Goal: Task Accomplishment & Management: Manage account settings

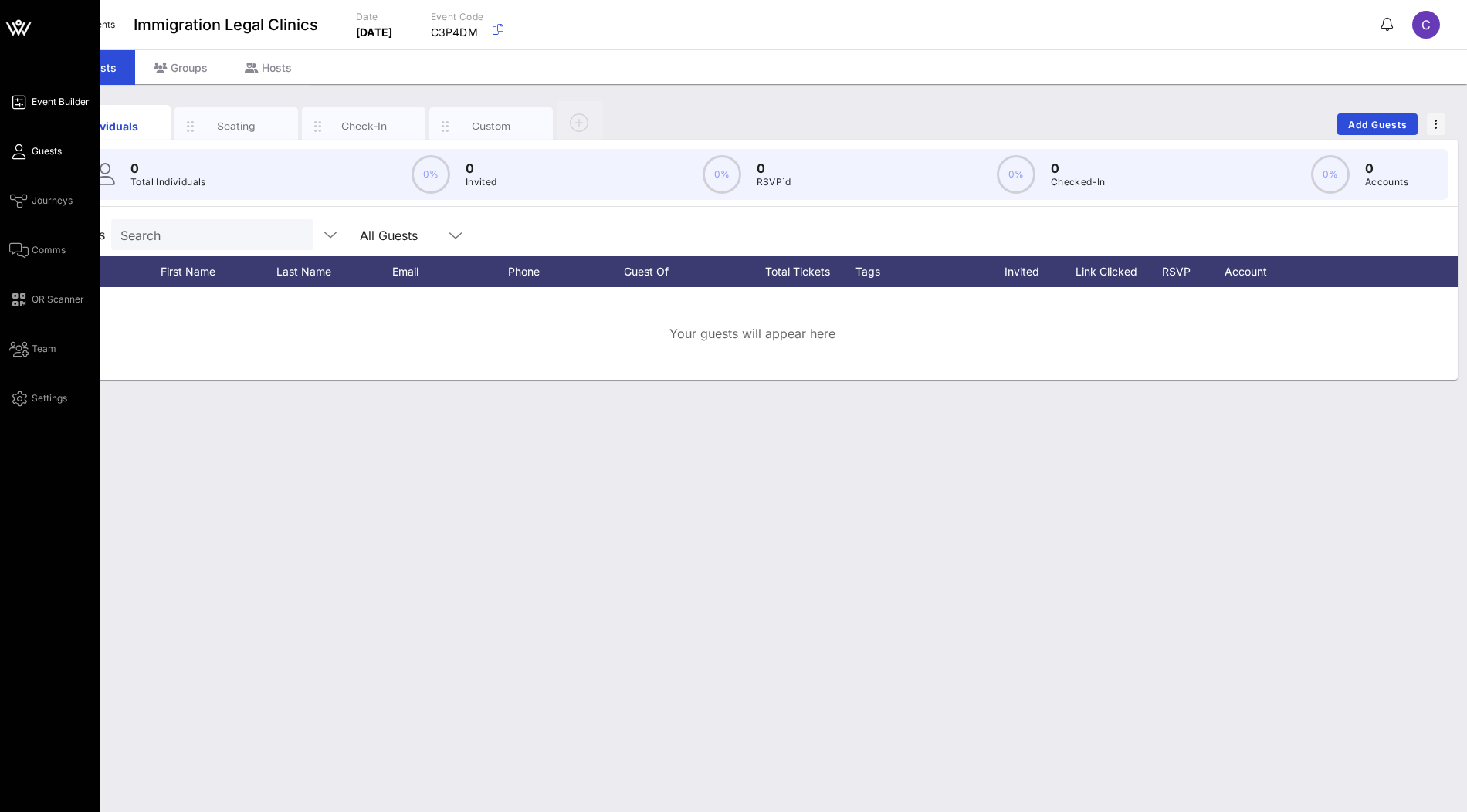
click at [57, 104] on span "Event Builder" at bounding box center [60, 102] width 58 height 14
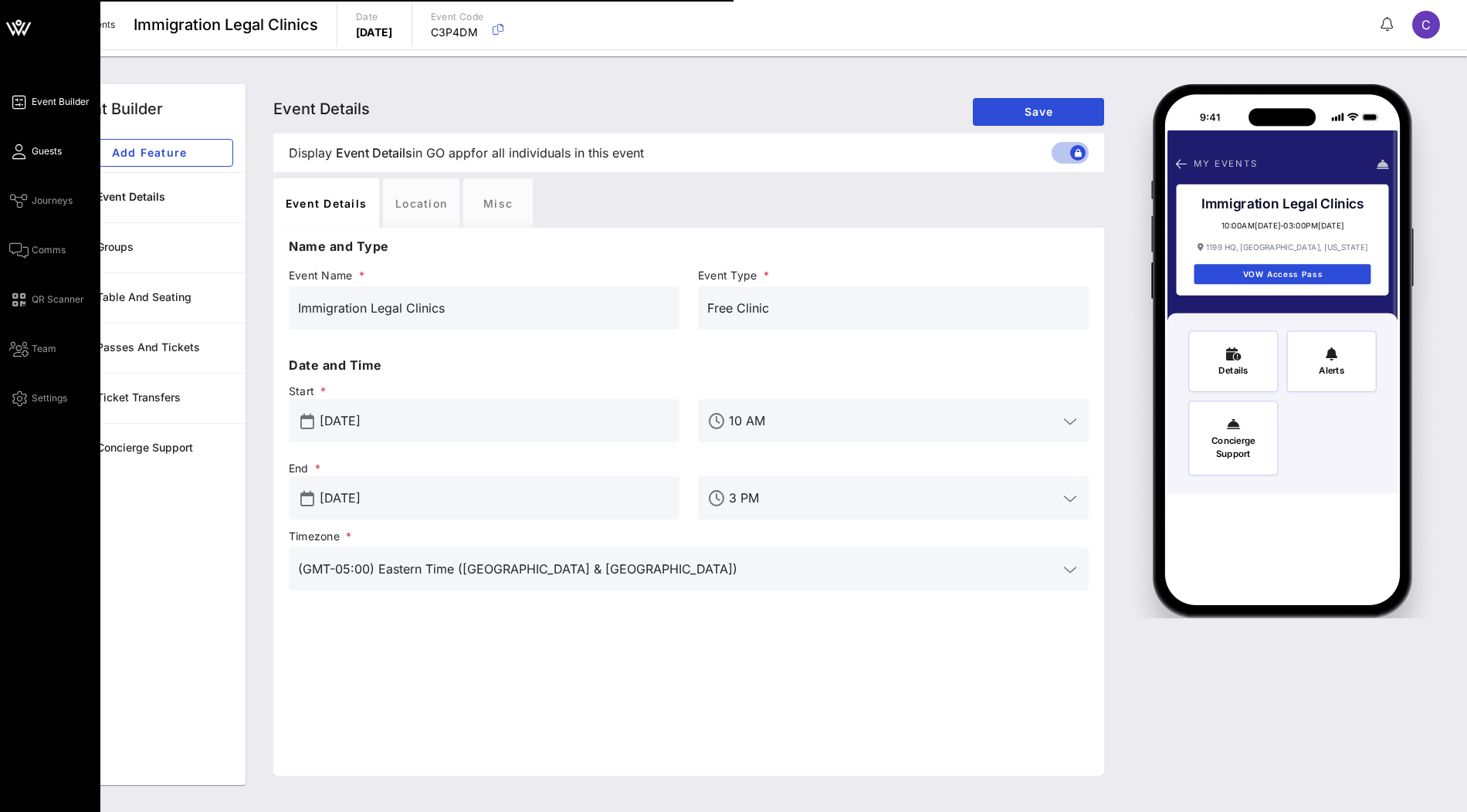
click at [42, 156] on span "Guests" at bounding box center [46, 151] width 30 height 14
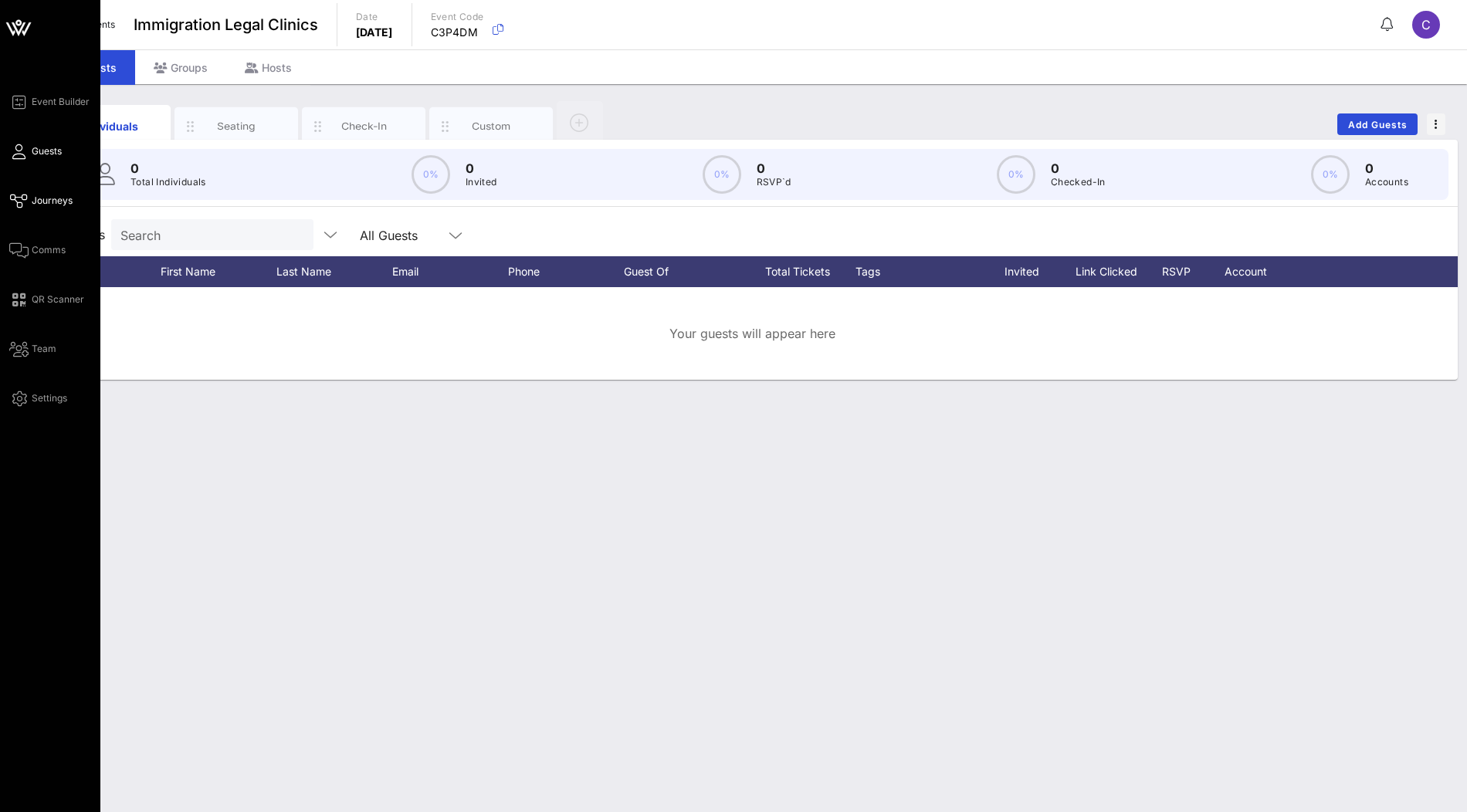
click at [45, 200] on span "Journeys" at bounding box center [52, 201] width 41 height 14
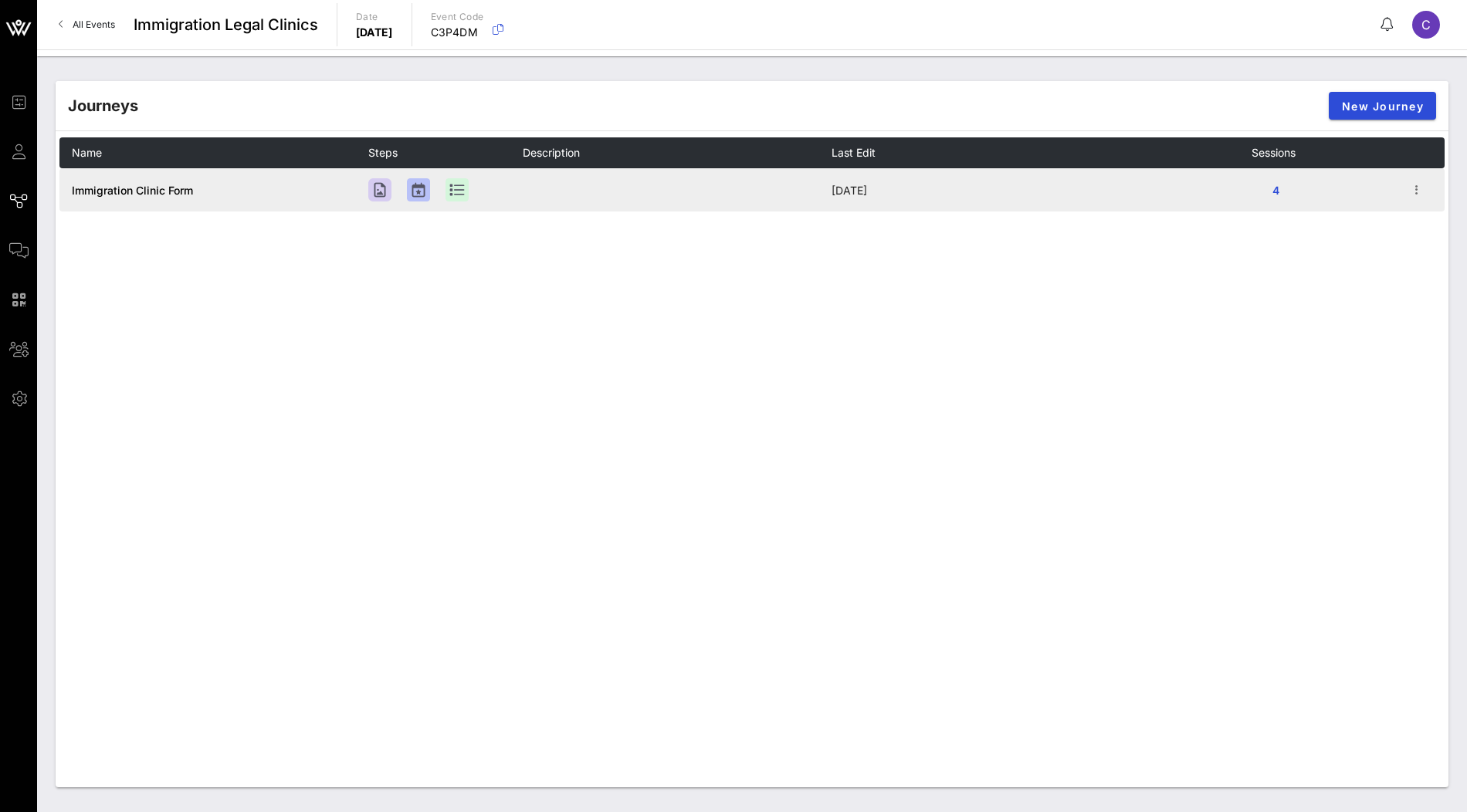
click at [139, 188] on span "Immigration Clinic Form" at bounding box center [132, 191] width 121 height 13
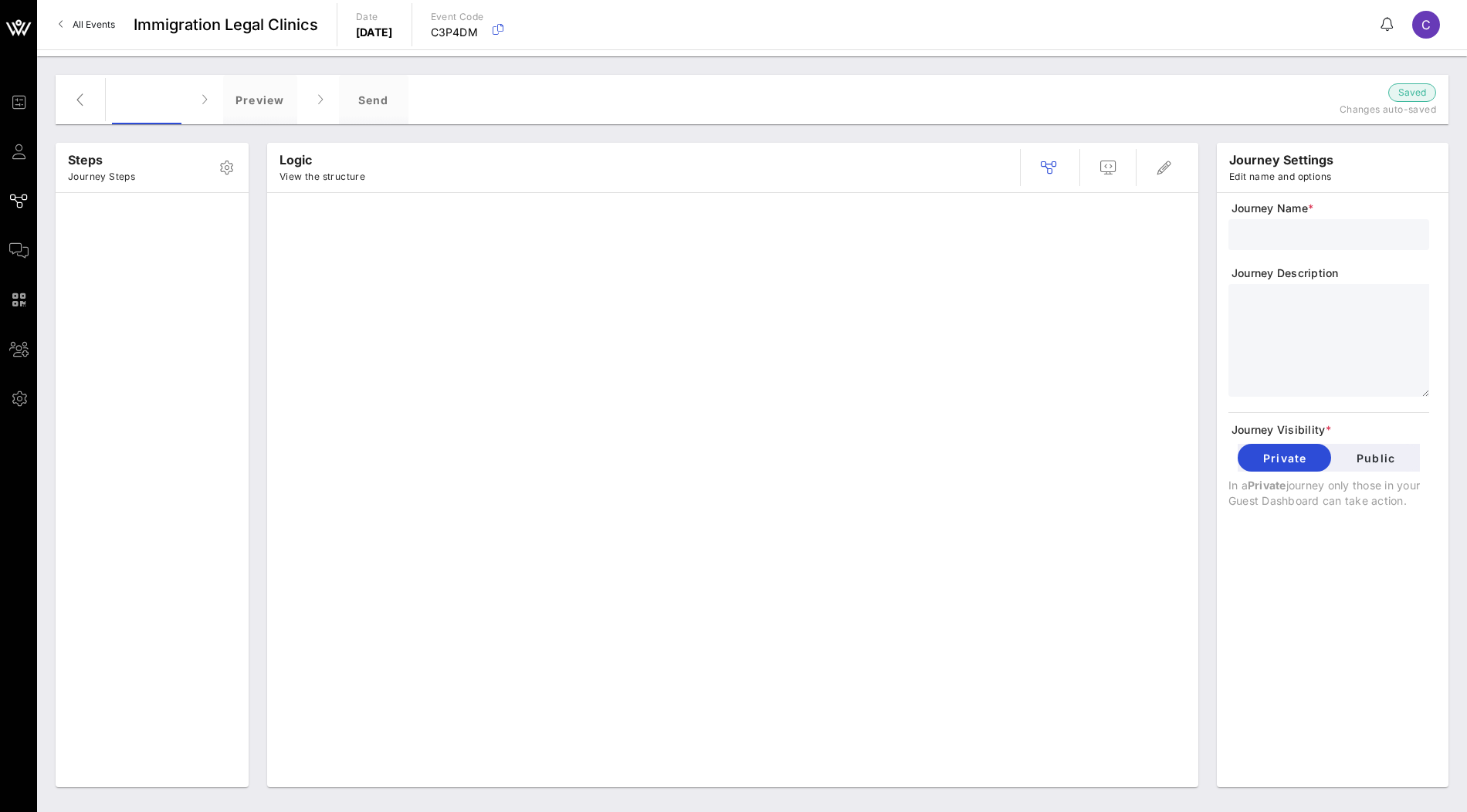
type input "Immigration Clinic Form"
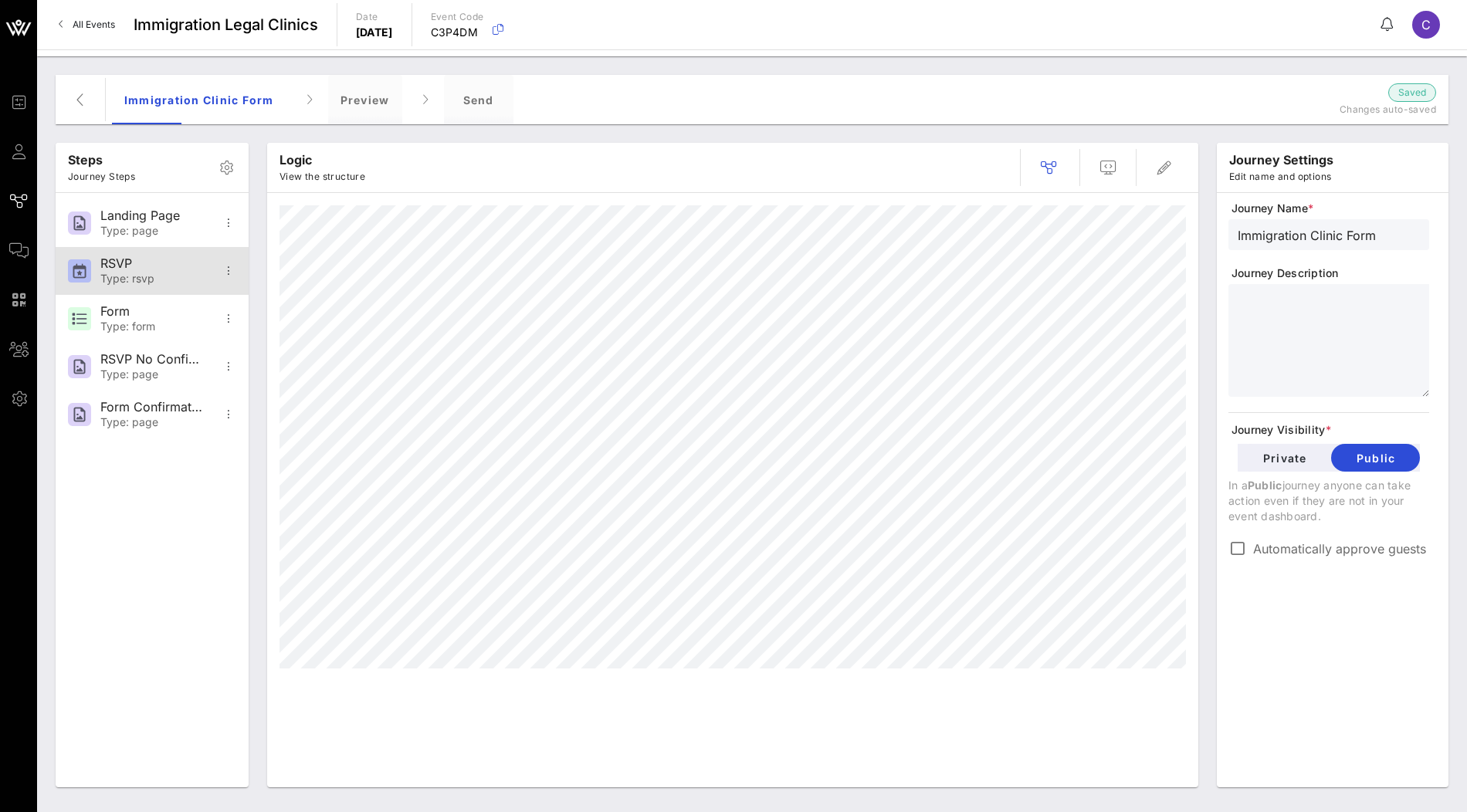
click at [145, 268] on div "RSVP" at bounding box center [151, 264] width 102 height 15
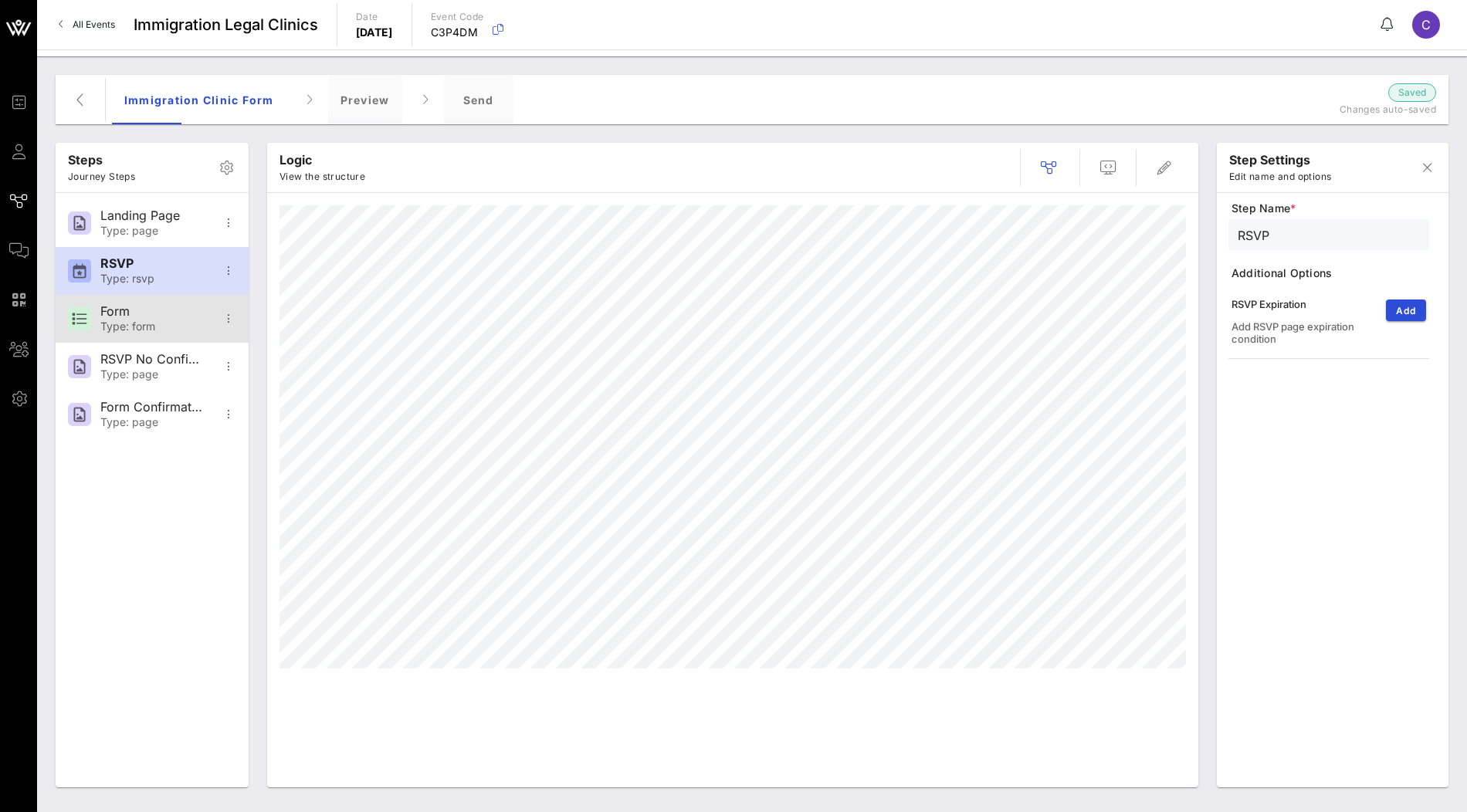
click at [136, 307] on div "Form" at bounding box center [151, 311] width 102 height 15
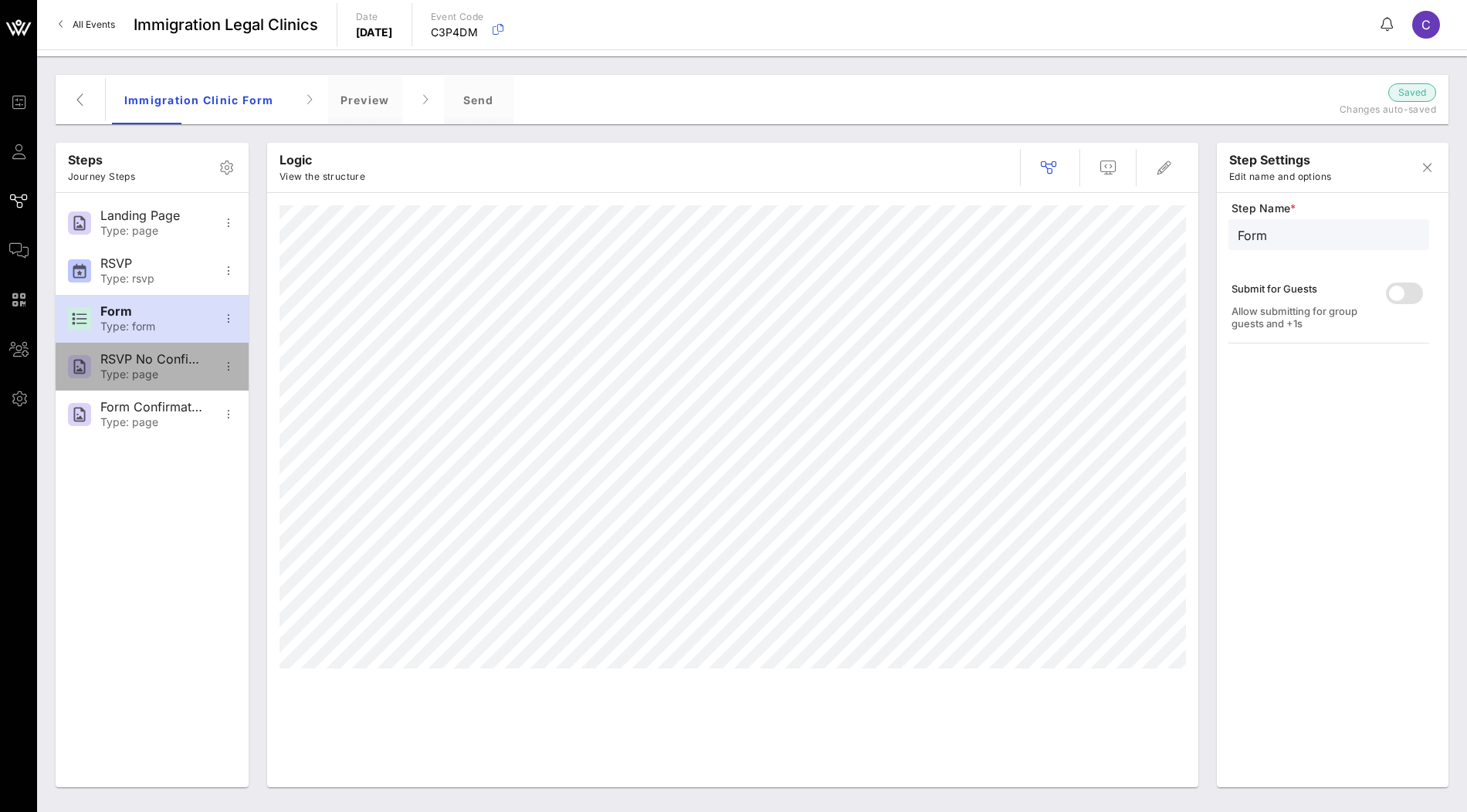
click at [141, 352] on div "RSVP No Confirmation" at bounding box center [151, 359] width 102 height 15
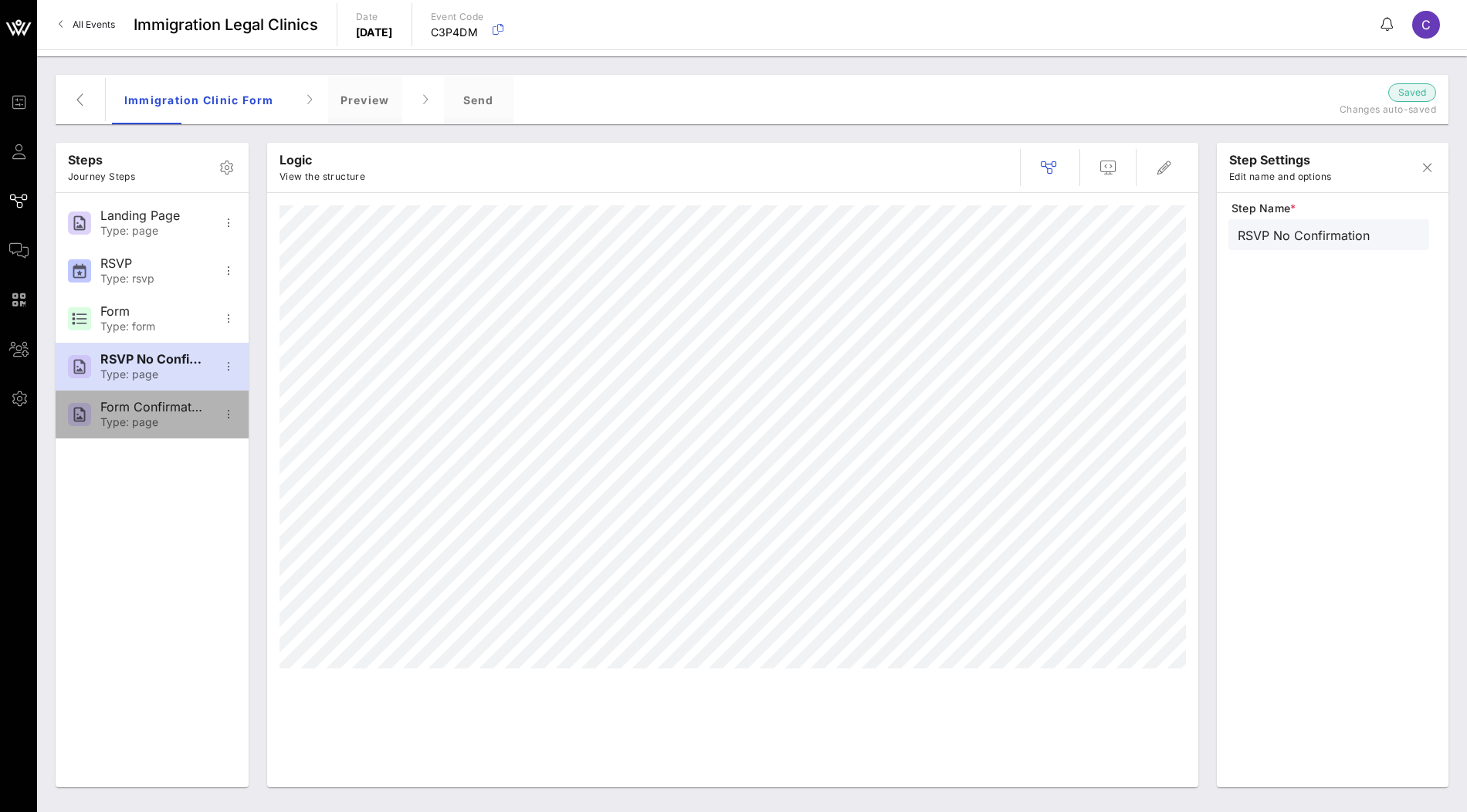
click at [145, 400] on div "Form Confirmation" at bounding box center [151, 407] width 102 height 15
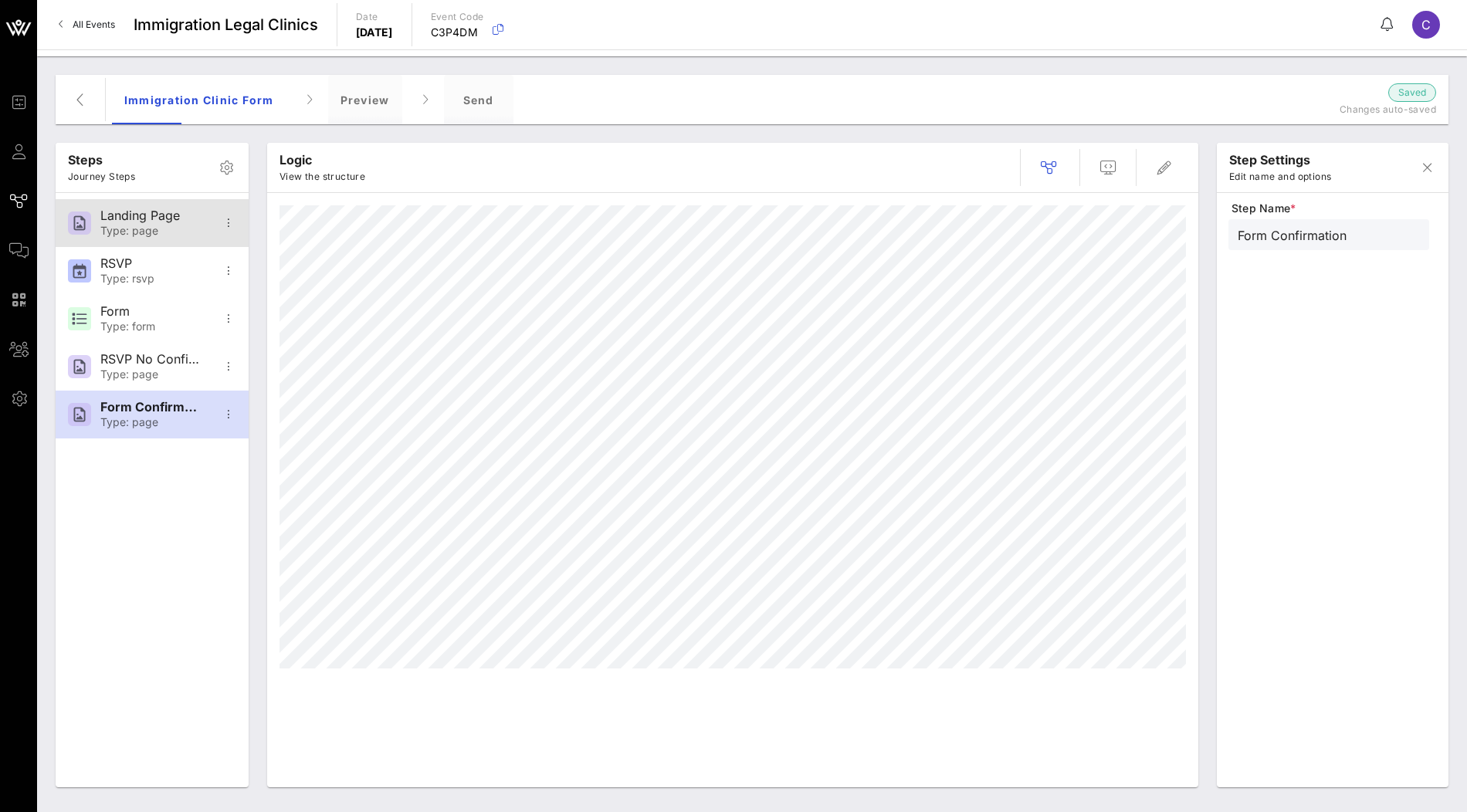
click at [145, 220] on div "Landing Page" at bounding box center [151, 216] width 102 height 15
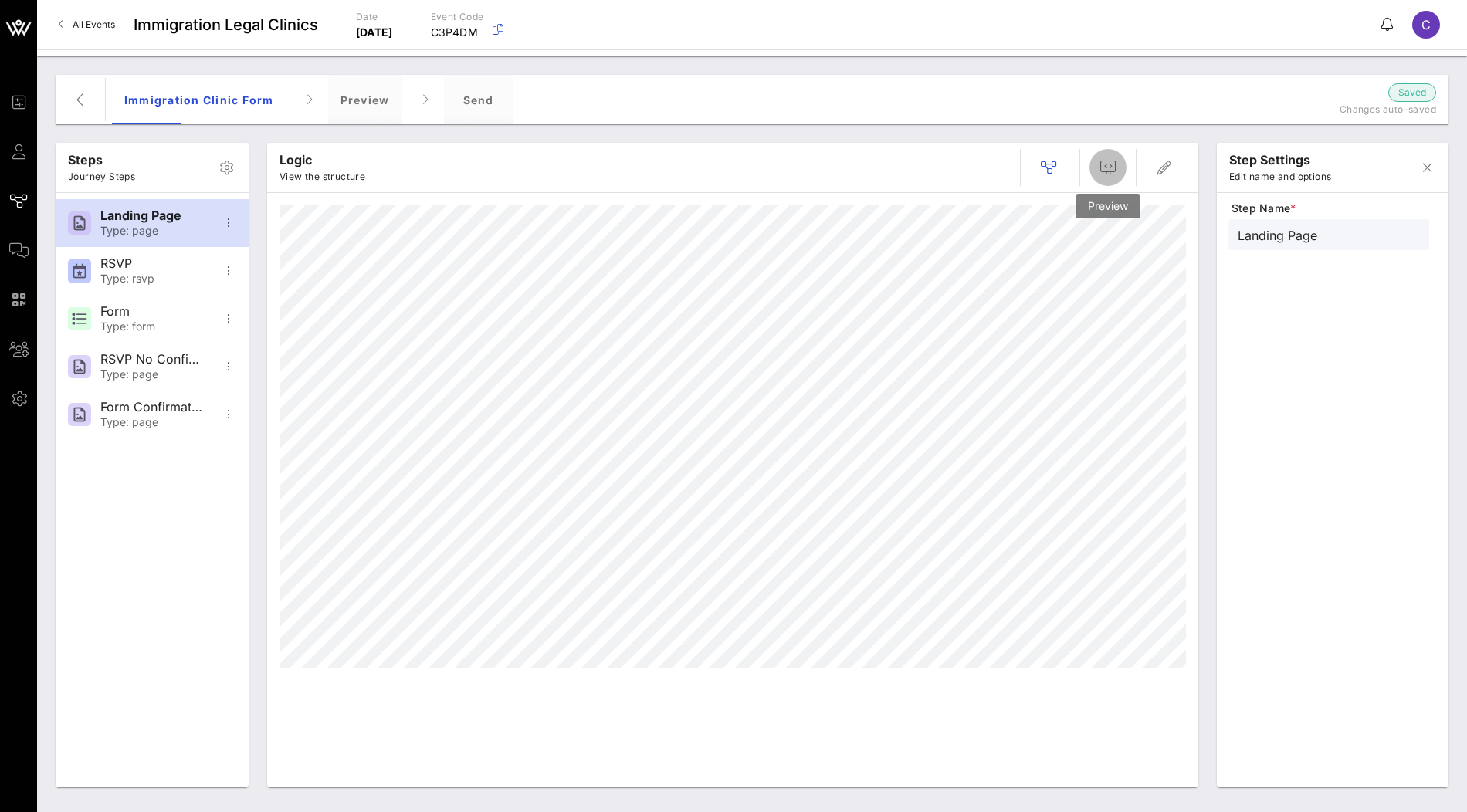
click at [1107, 169] on icon "button" at bounding box center [1108, 168] width 18 height 18
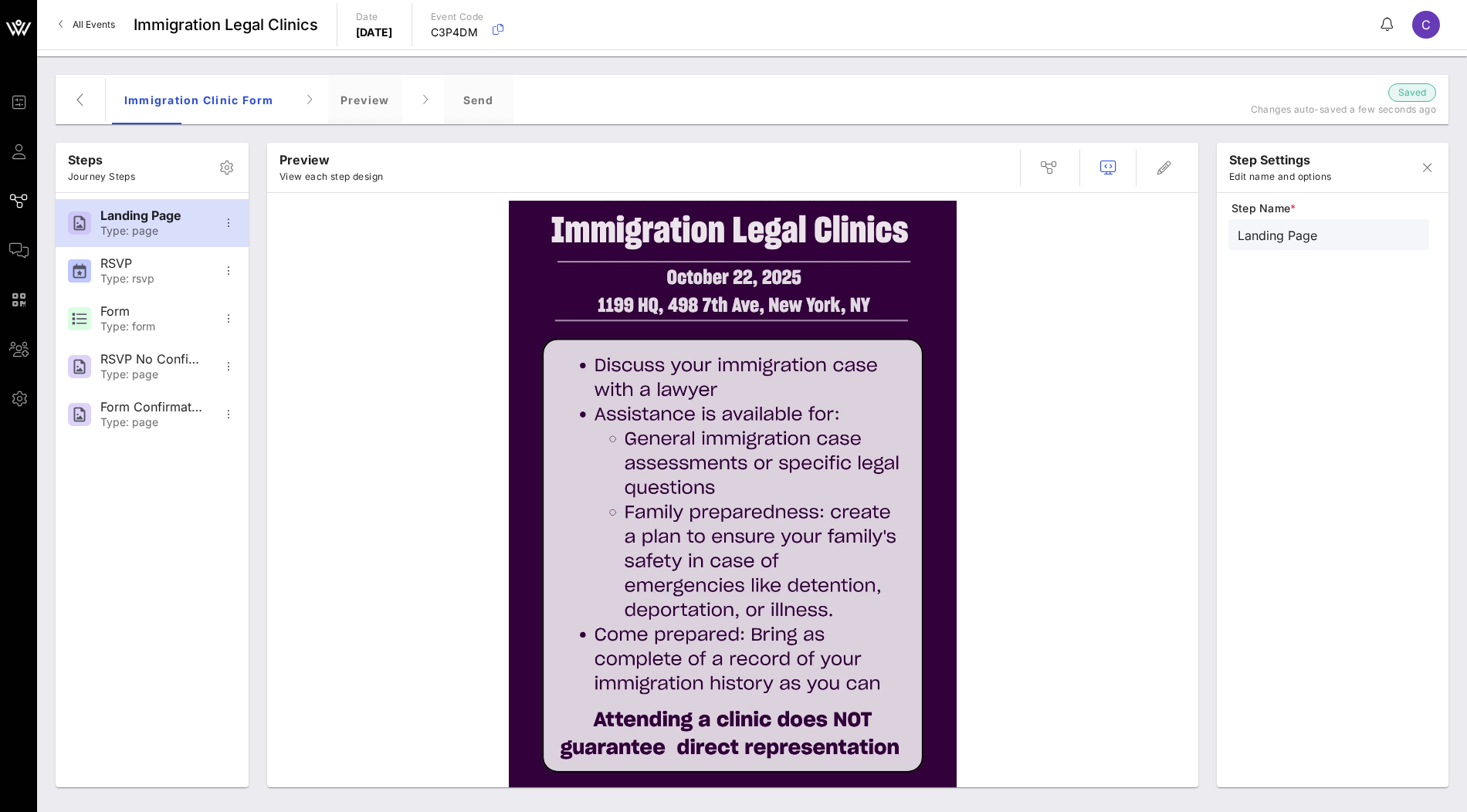
scroll to position [107, 0]
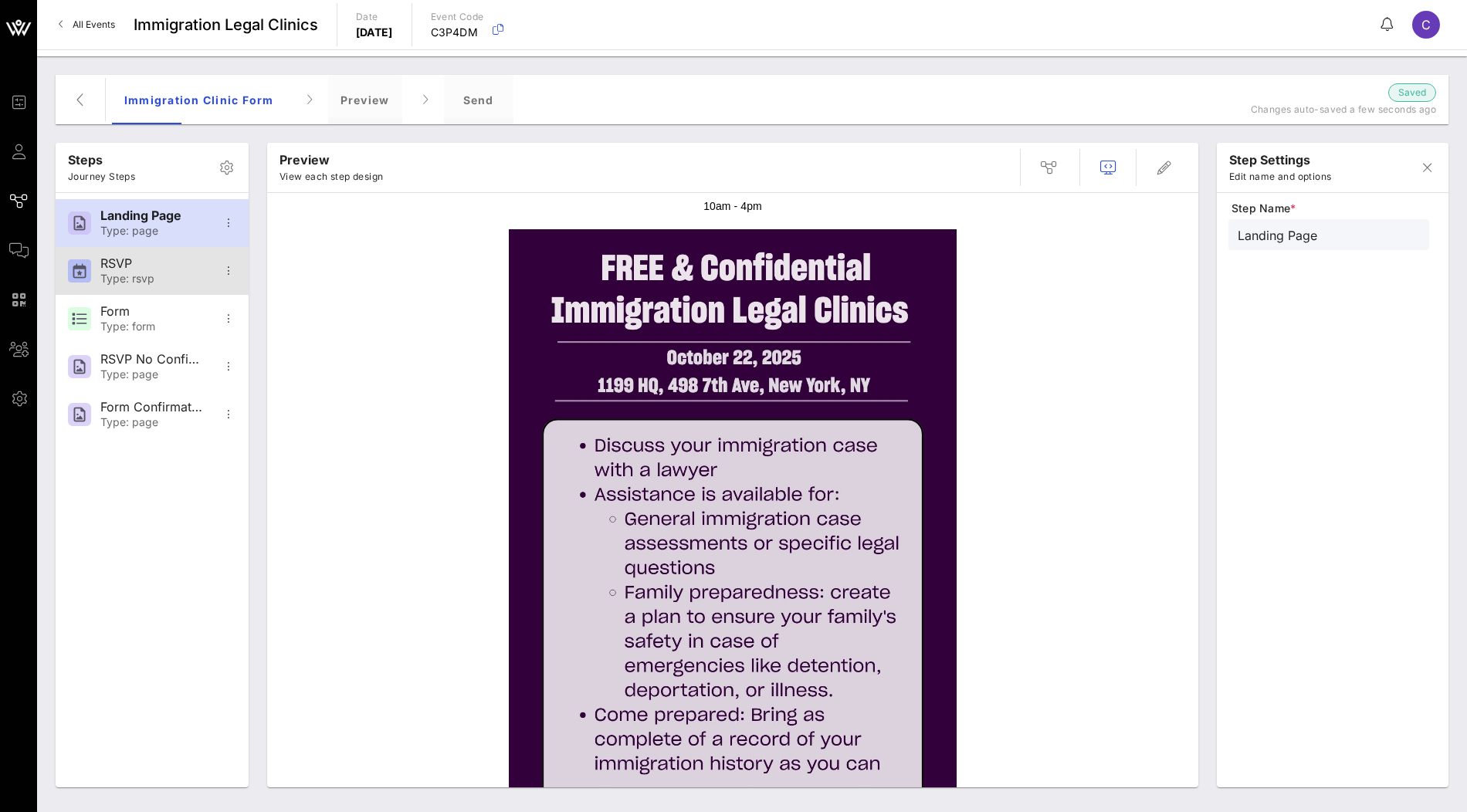
click at [165, 275] on div "Type: rsvp" at bounding box center [151, 279] width 102 height 13
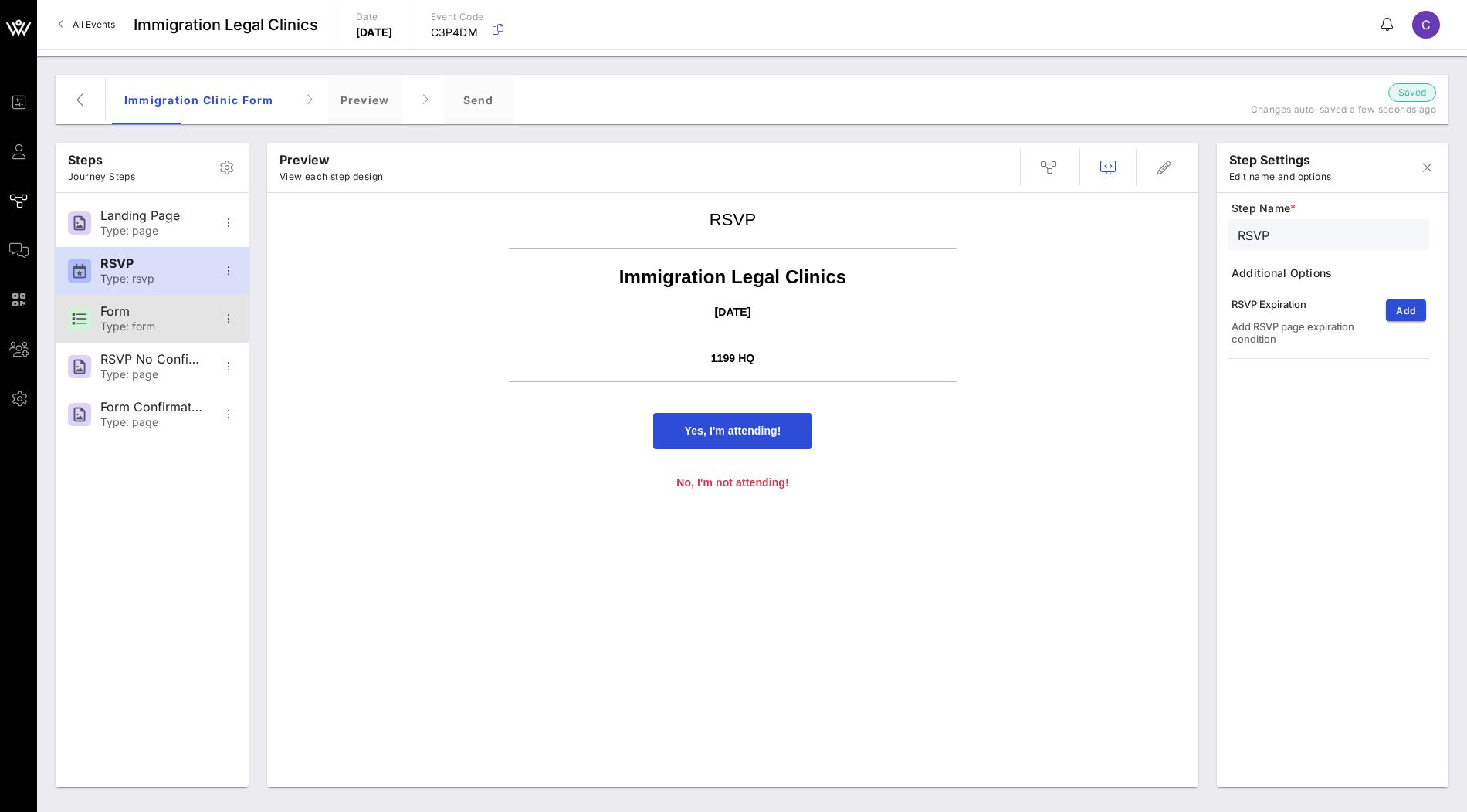
click at [140, 306] on div "Form" at bounding box center [151, 311] width 102 height 15
type input "Form"
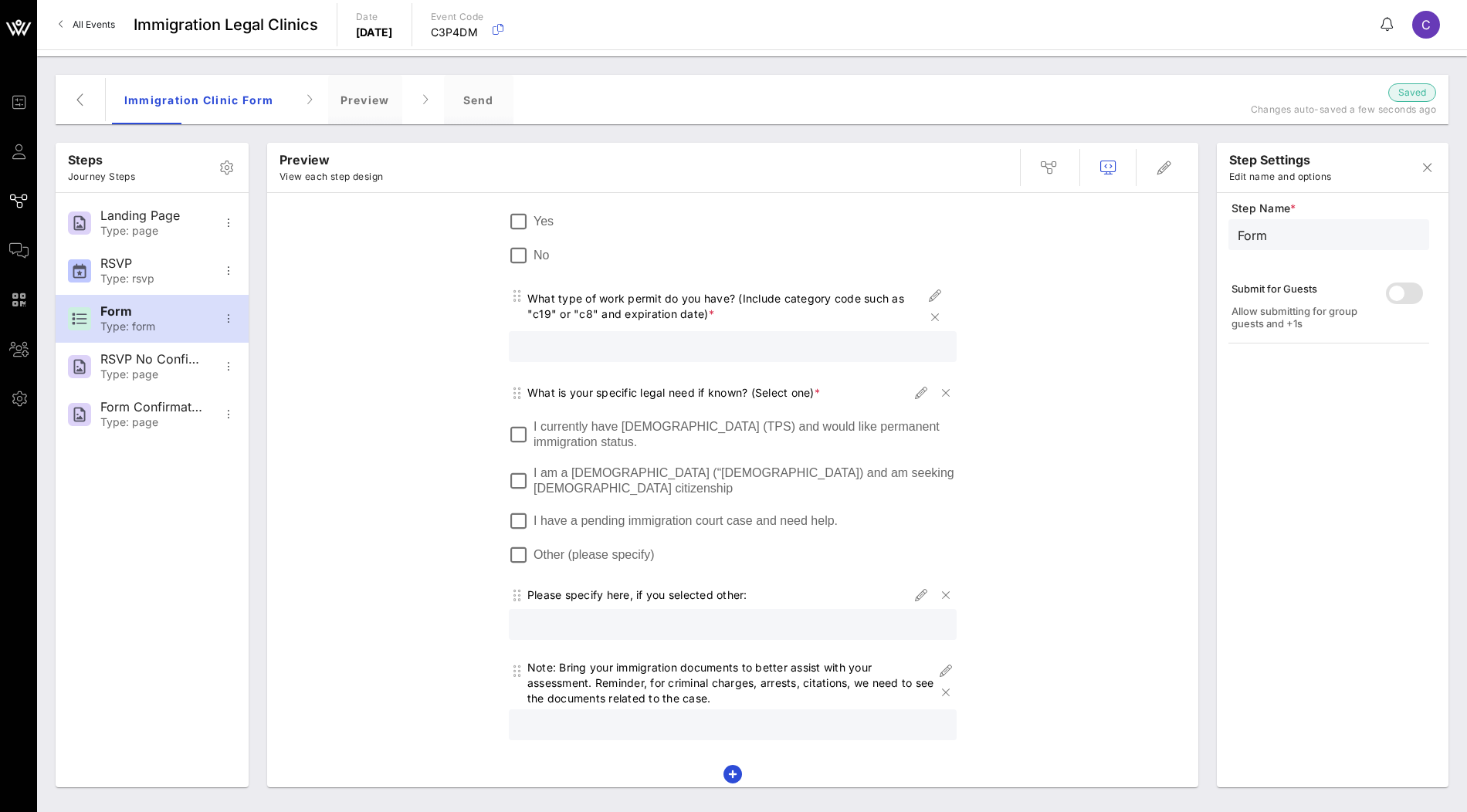
scroll to position [1223, 0]
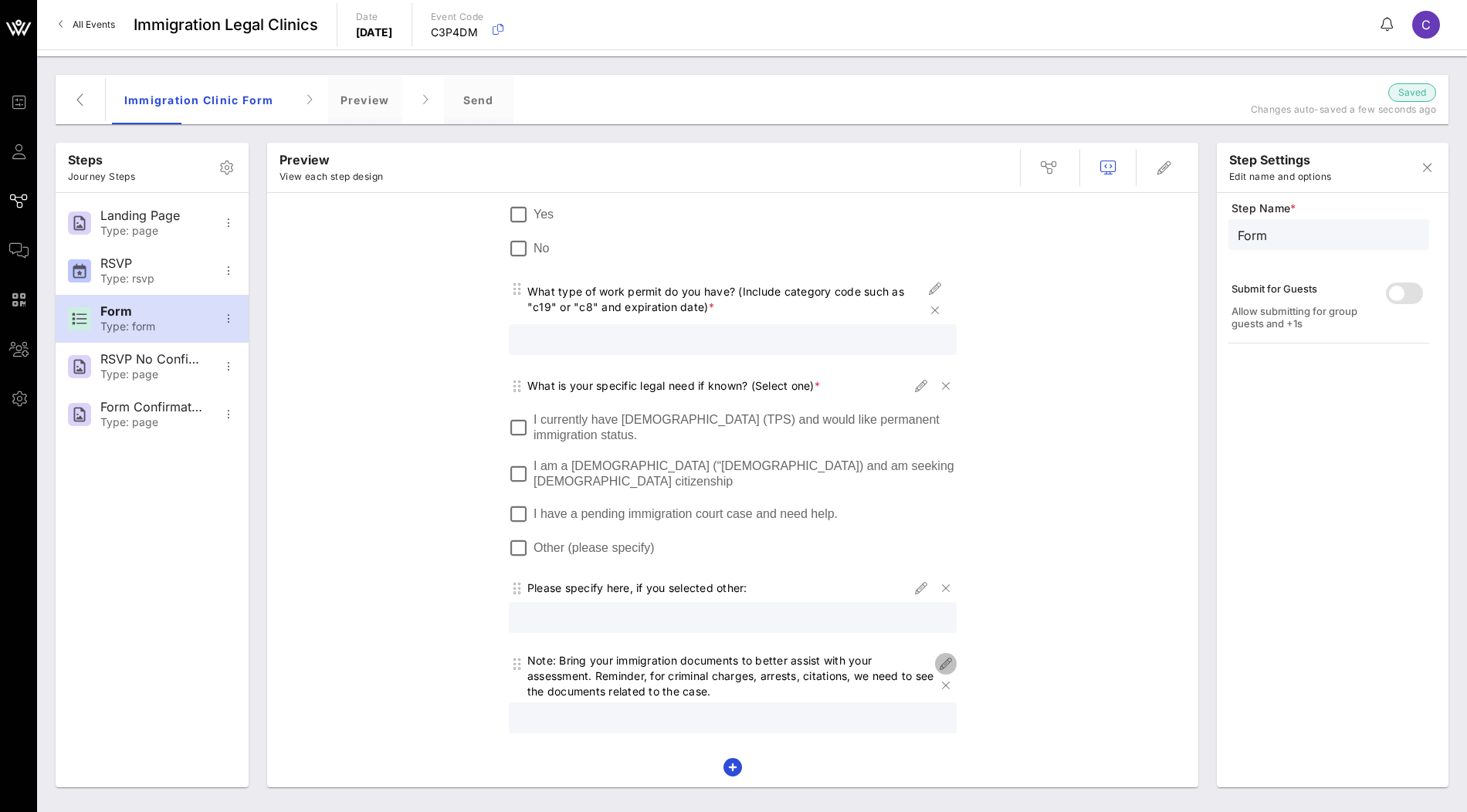
click at [949, 662] on icon "button" at bounding box center [946, 664] width 18 height 18
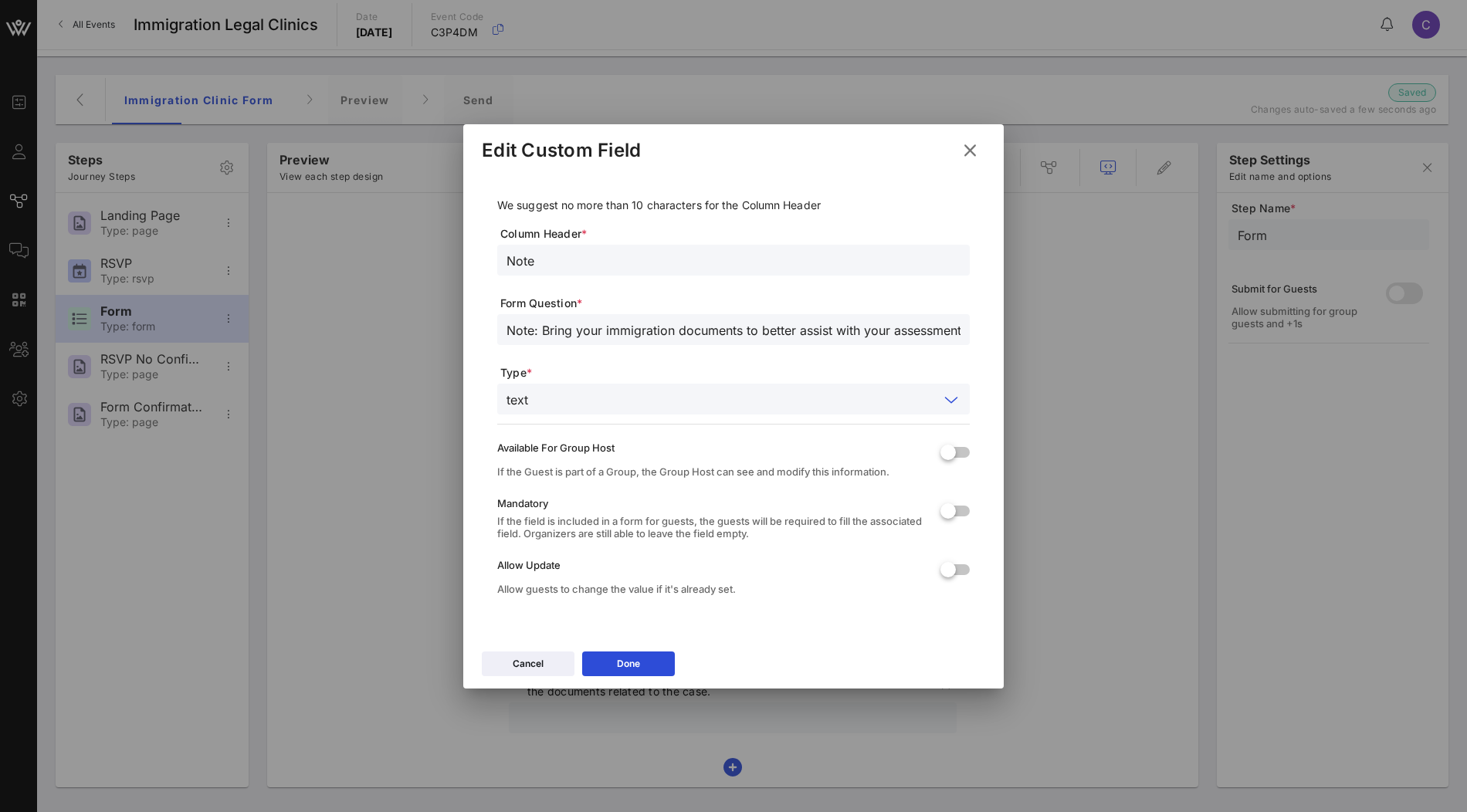
click at [839, 404] on input "text" at bounding box center [737, 399] width 405 height 20
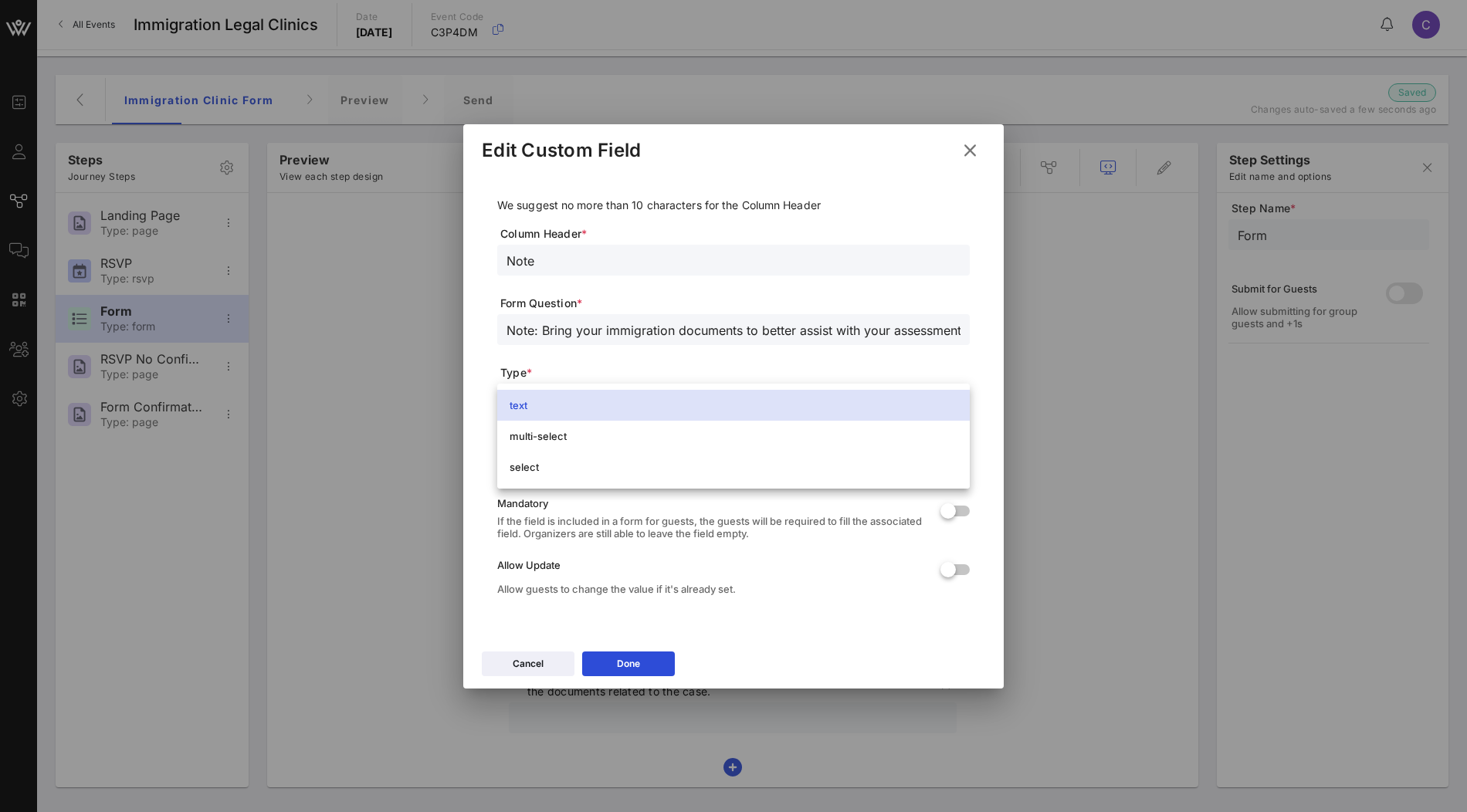
click at [973, 140] on icon at bounding box center [970, 150] width 21 height 19
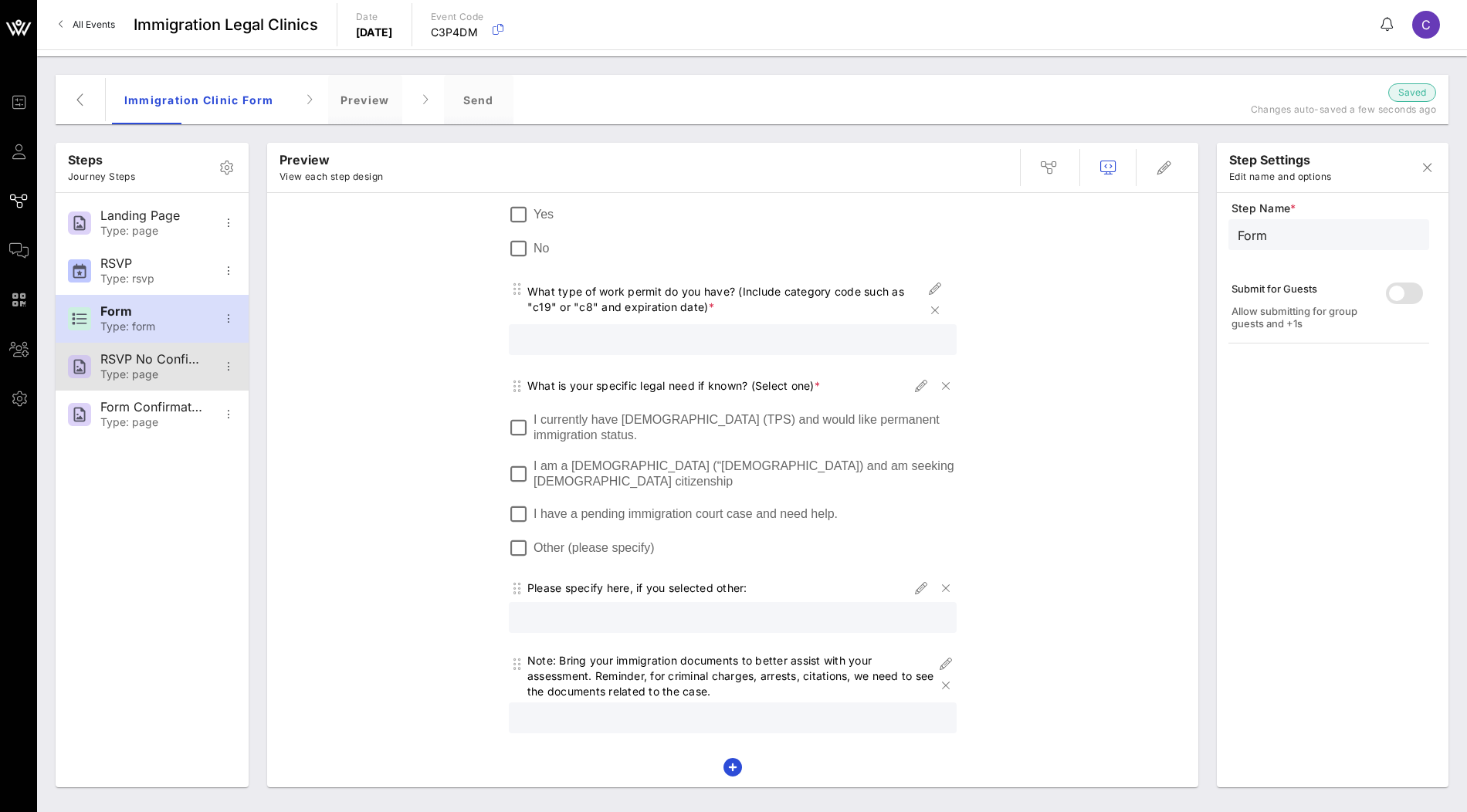
click at [152, 368] on div "Type: page" at bounding box center [151, 375] width 102 height 13
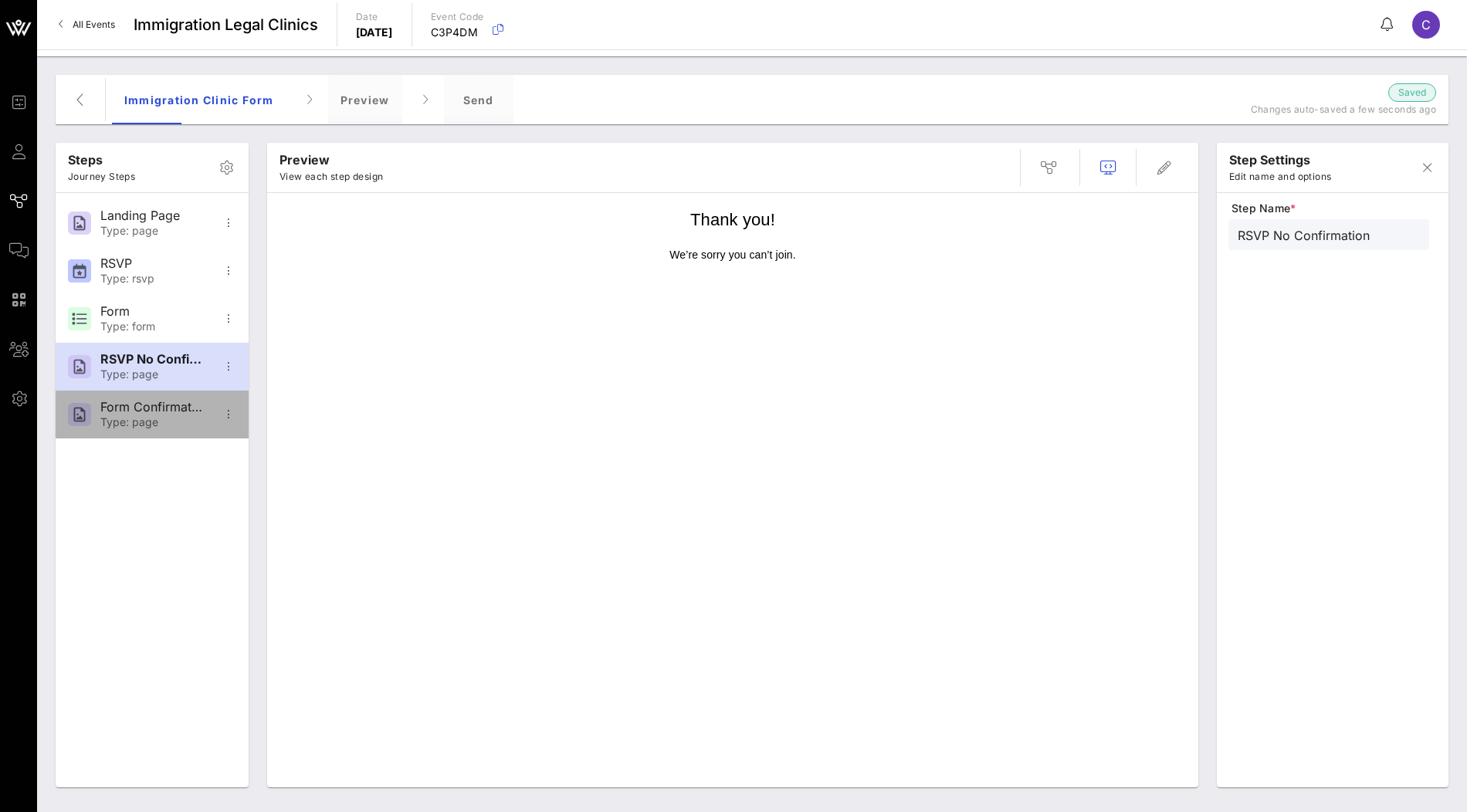
click at [141, 406] on div "Form Confirmation" at bounding box center [151, 407] width 102 height 15
type input "Form Confirmation"
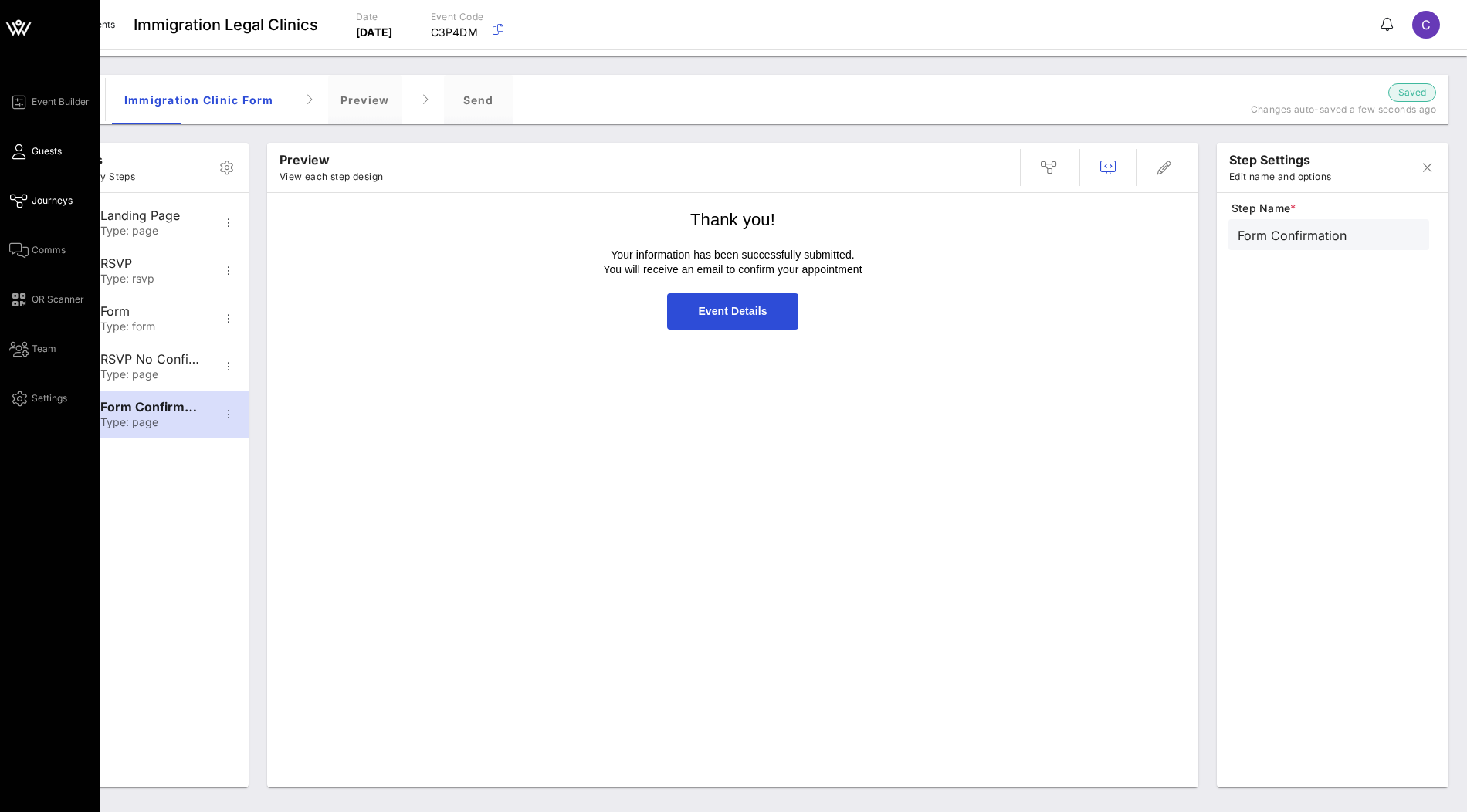
click at [30, 150] on link "Guests" at bounding box center [36, 151] width 53 height 18
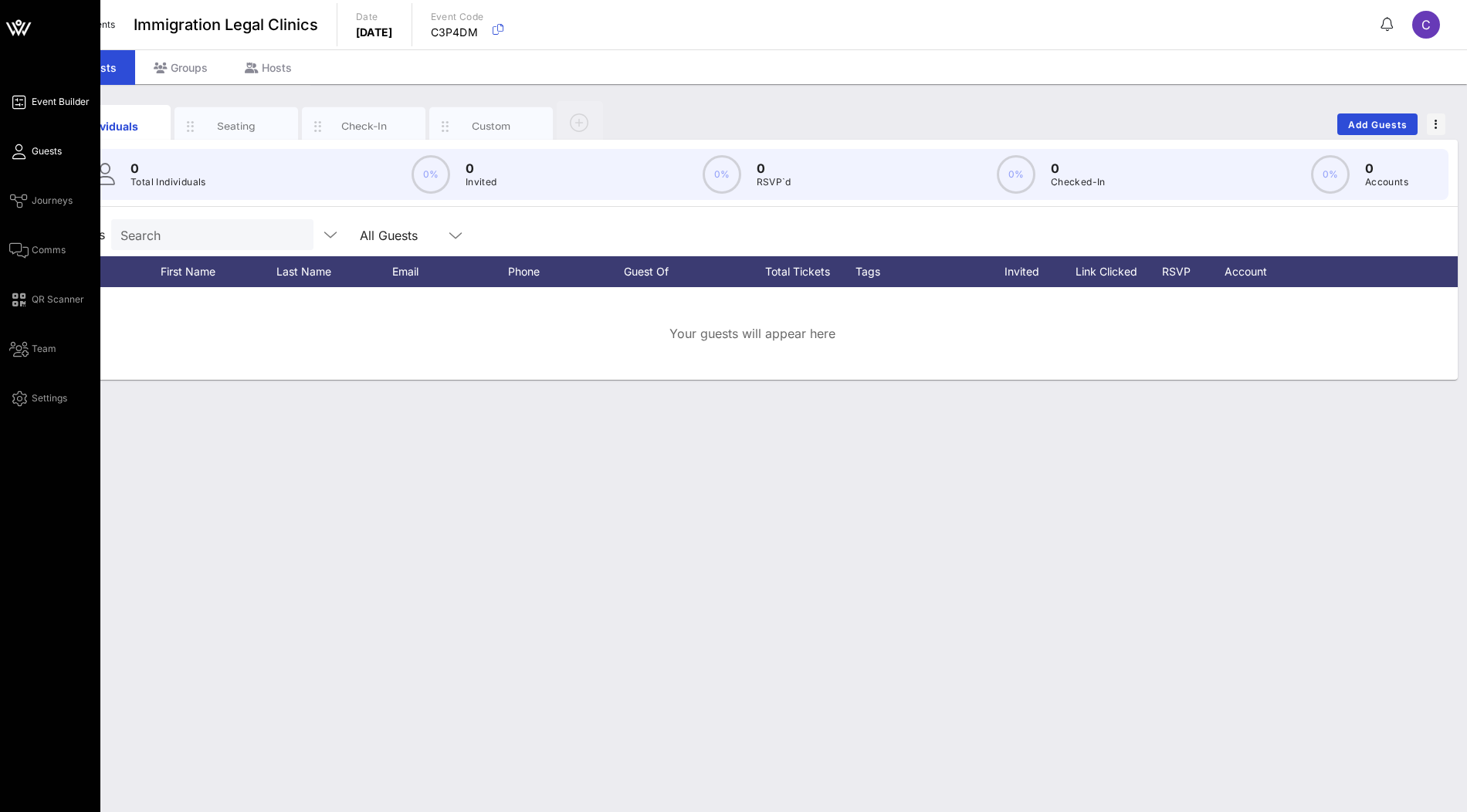
click at [50, 105] on span "Event Builder" at bounding box center [60, 102] width 58 height 14
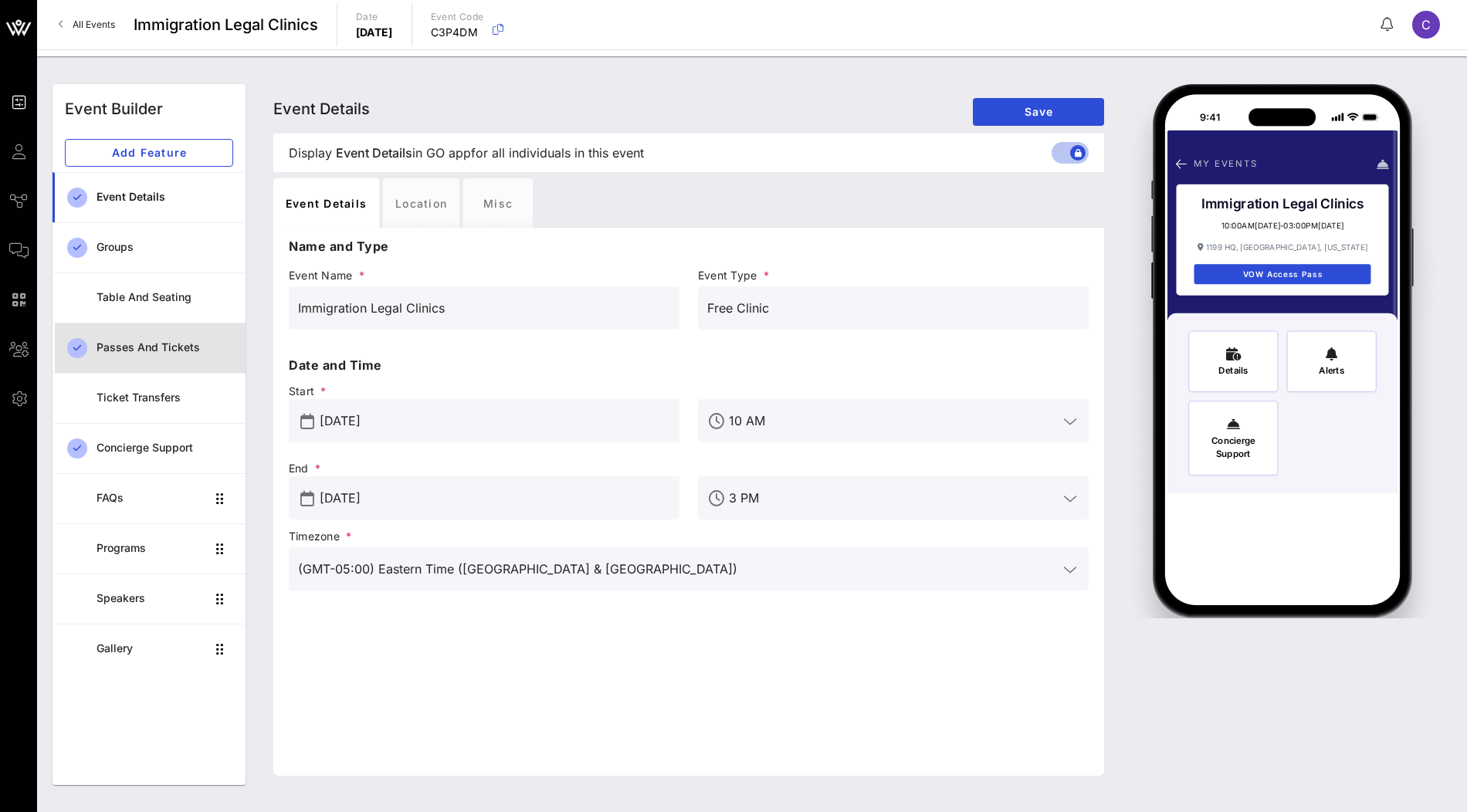
click at [186, 349] on div "Passes and Tickets" at bounding box center [164, 348] width 136 height 13
